Goal: Navigation & Orientation: Find specific page/section

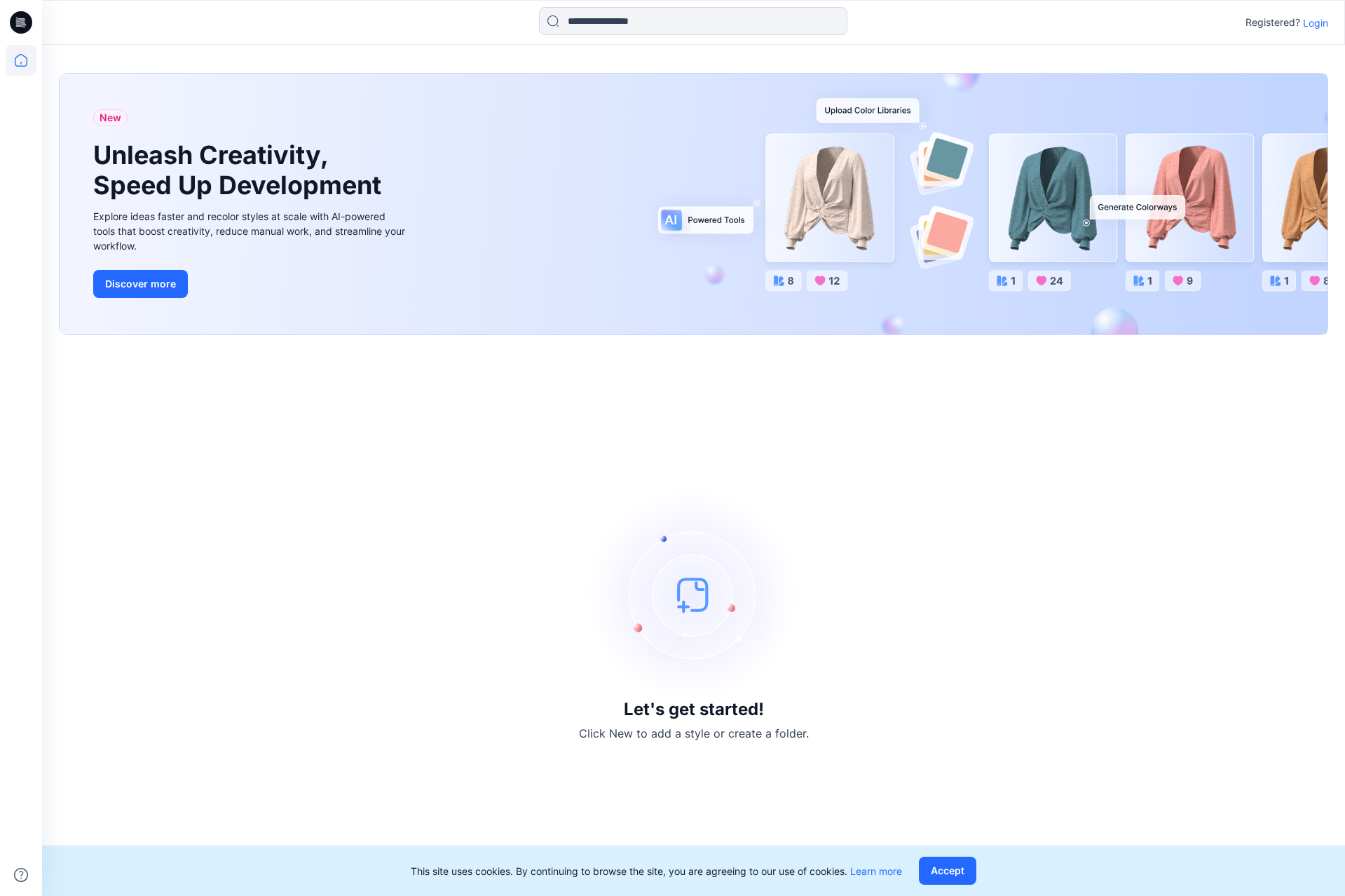
click at [29, 23] on icon at bounding box center [21, 22] width 22 height 22
click at [21, 22] on icon at bounding box center [21, 22] width 22 height 45
click at [26, 57] on icon at bounding box center [21, 61] width 13 height 13
click at [1316, 27] on p "Login" at bounding box center [1316, 22] width 26 height 14
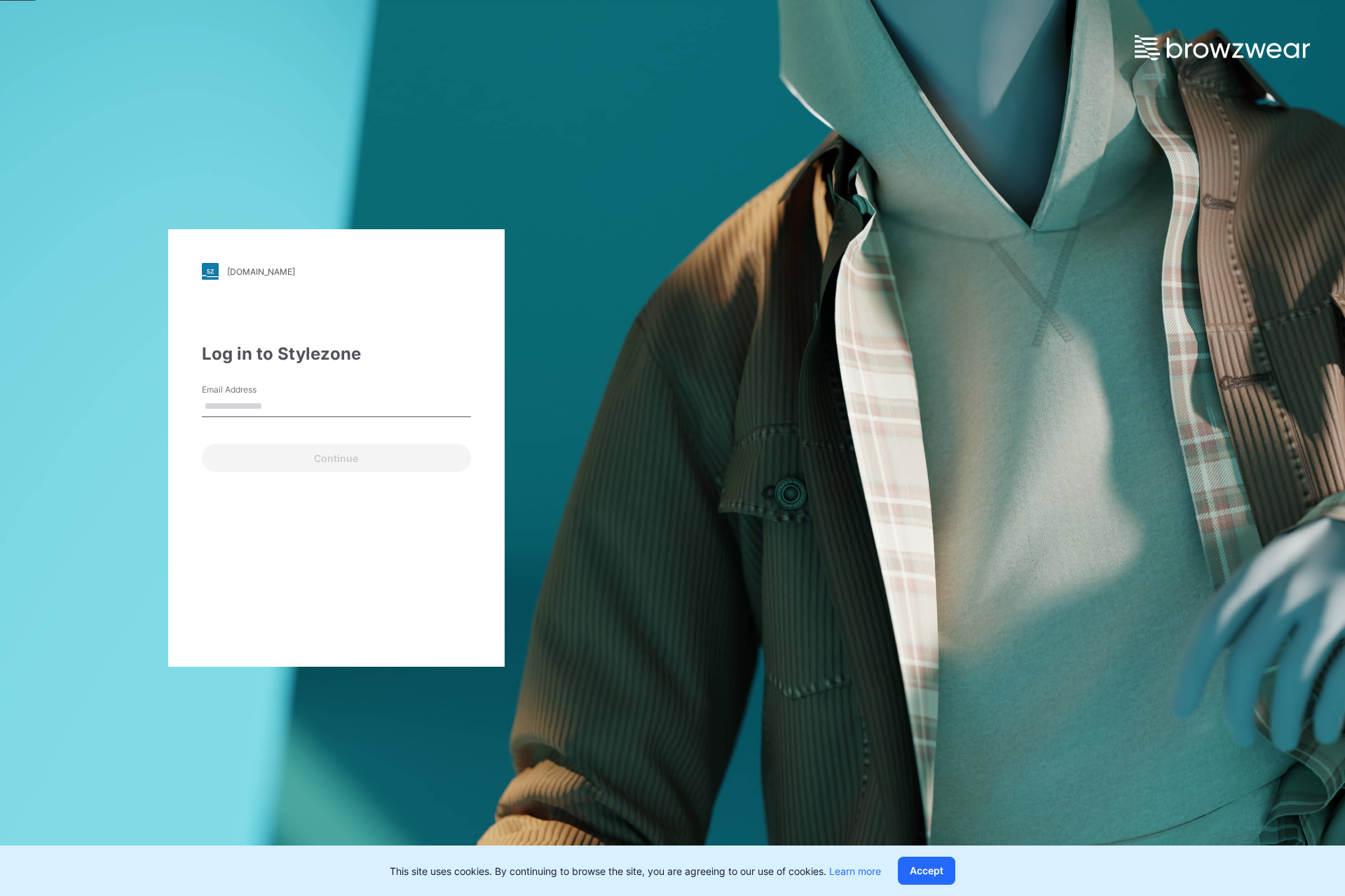
type input "**********"
click at [247, 454] on button "Continue" at bounding box center [336, 458] width 269 height 28
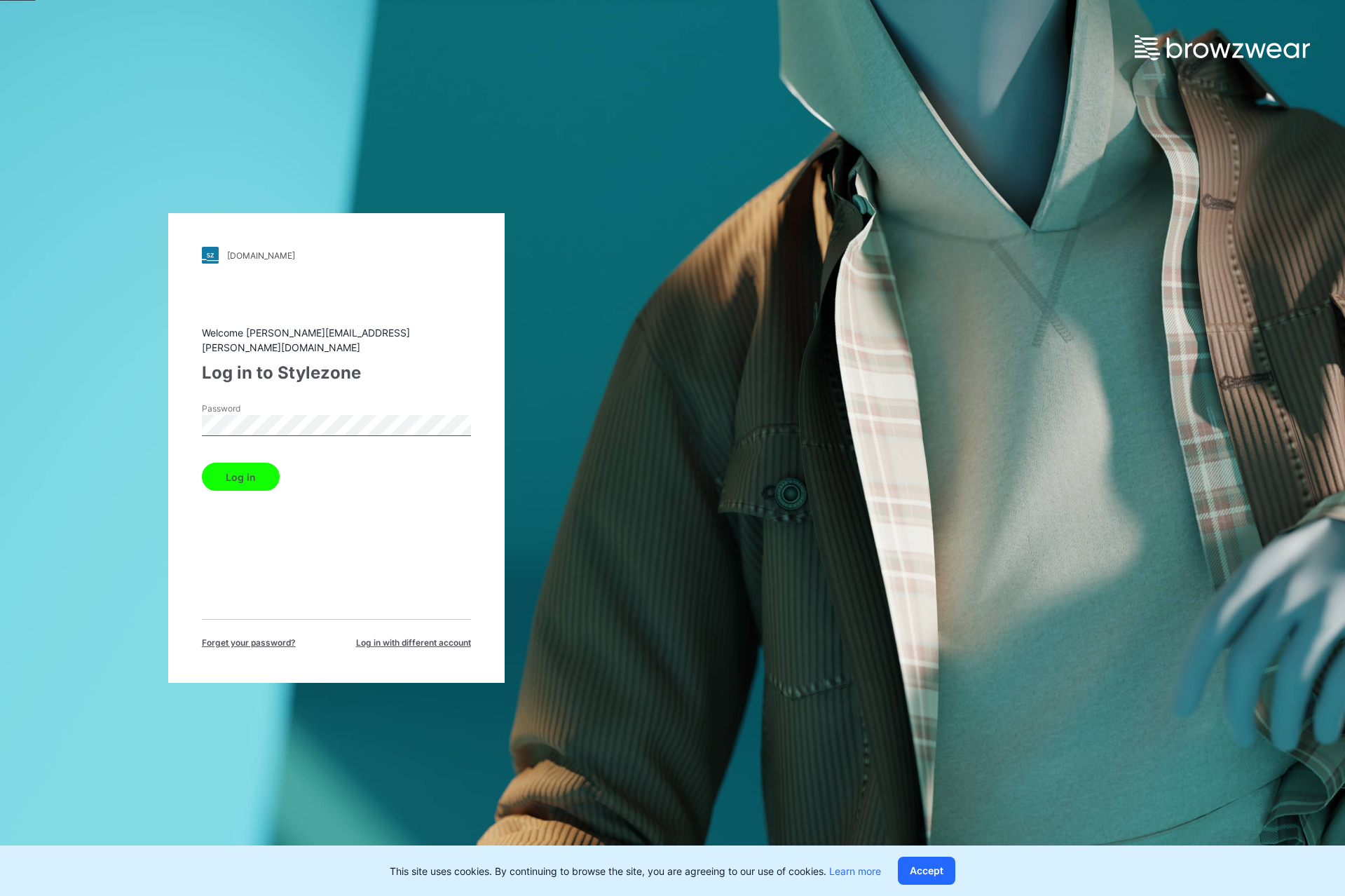
click at [248, 476] on button "Log in" at bounding box center [241, 476] width 78 height 28
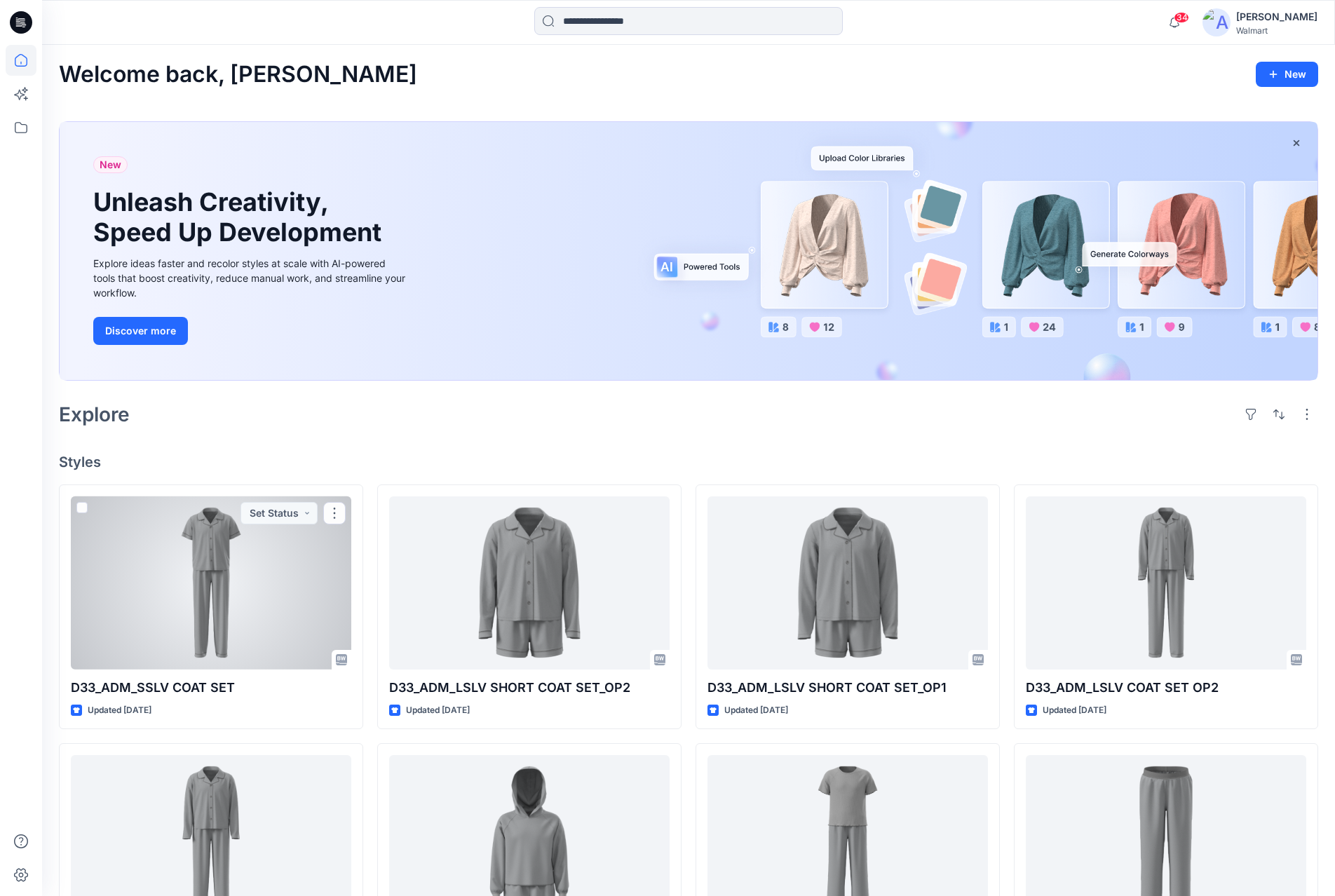
click at [222, 607] on div at bounding box center [211, 583] width 281 height 172
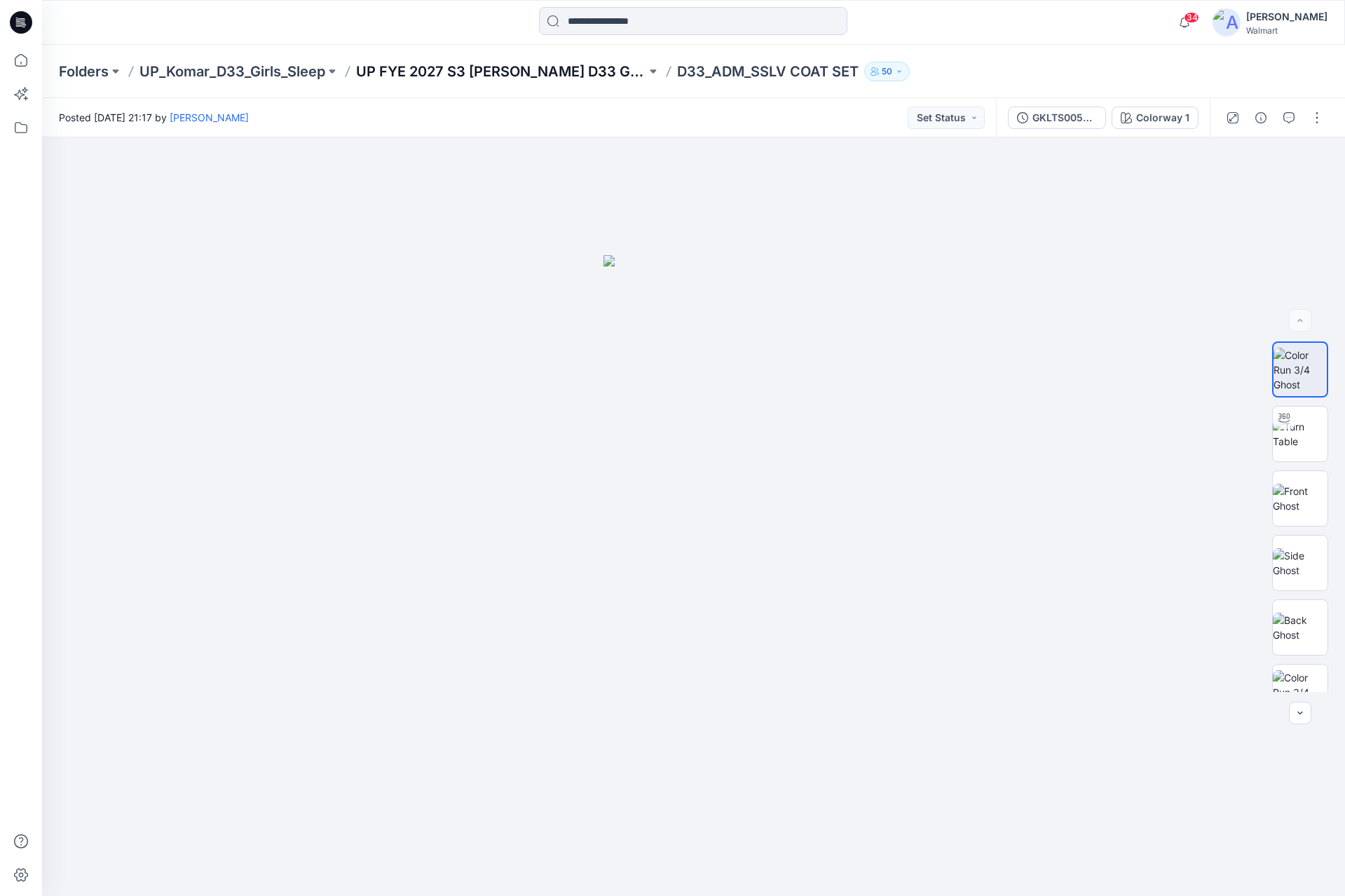
click at [458, 69] on p "UP FYE 2027 S3 [PERSON_NAME] D33 Girls Sleep" at bounding box center [501, 71] width 290 height 20
